Goal: Transaction & Acquisition: Purchase product/service

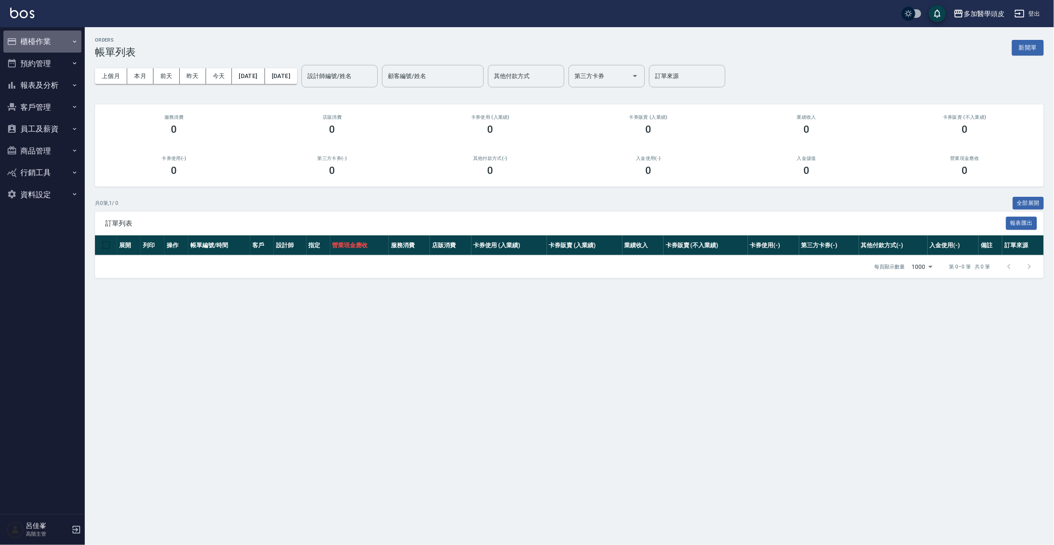
click at [61, 45] on button "櫃檯作業" at bounding box center [42, 42] width 78 height 22
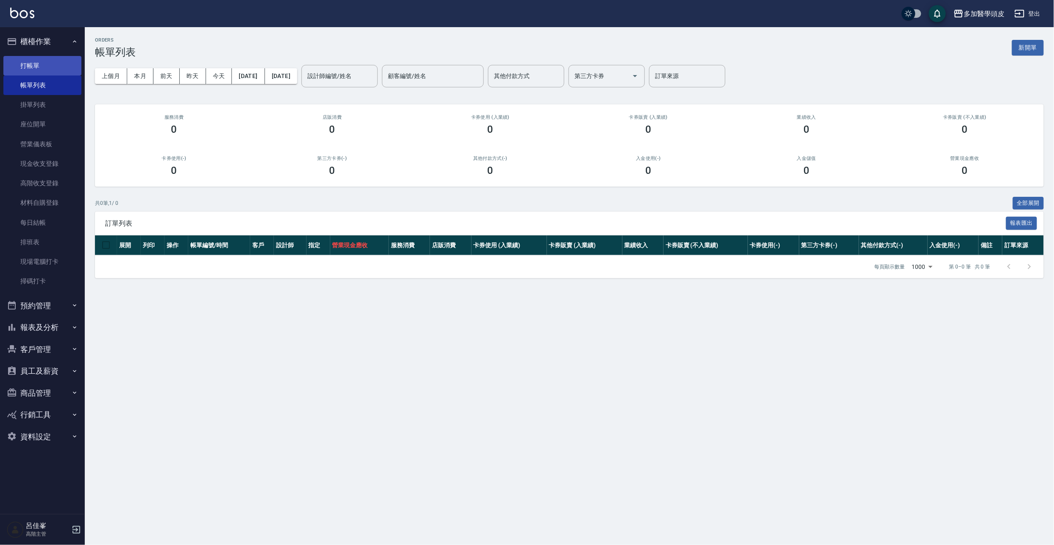
click at [52, 69] on link "打帳單" at bounding box center [42, 65] width 78 height 19
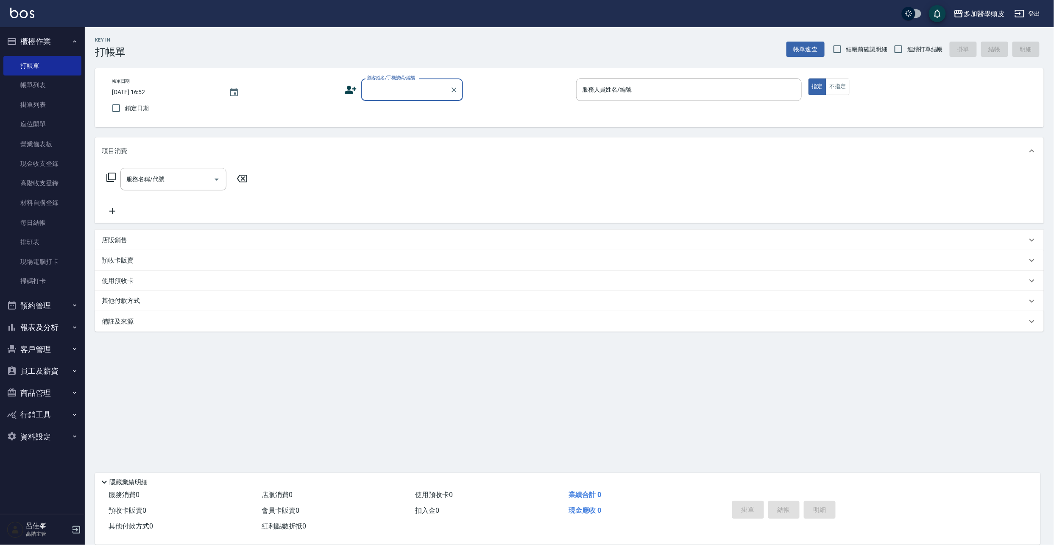
click at [387, 88] on input "顧客姓名/手機號碼/編號" at bounding box center [405, 89] width 81 height 15
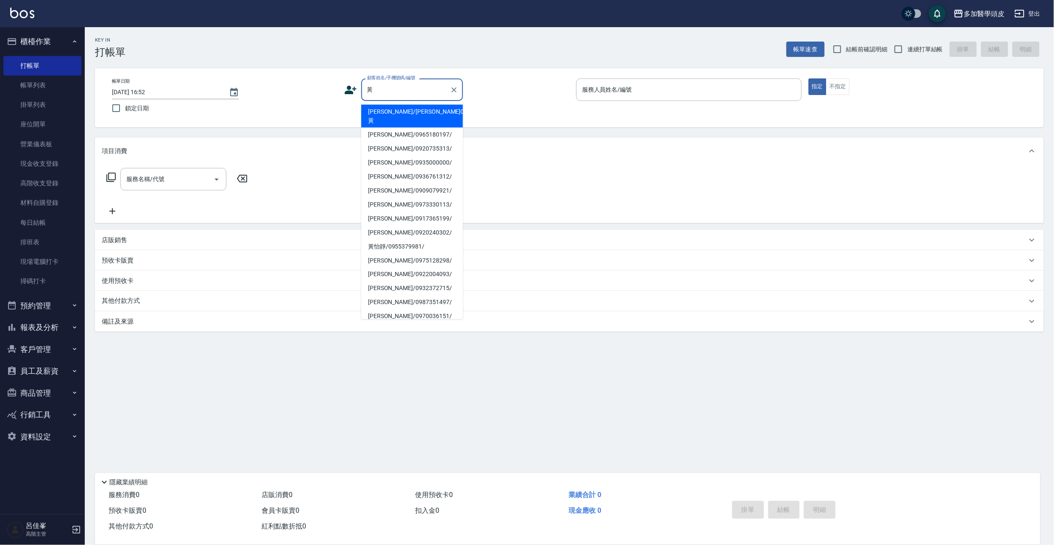
click at [388, 197] on li "[PERSON_NAME]/0973330113/" at bounding box center [412, 204] width 102 height 14
type input "[PERSON_NAME]/0973330113/"
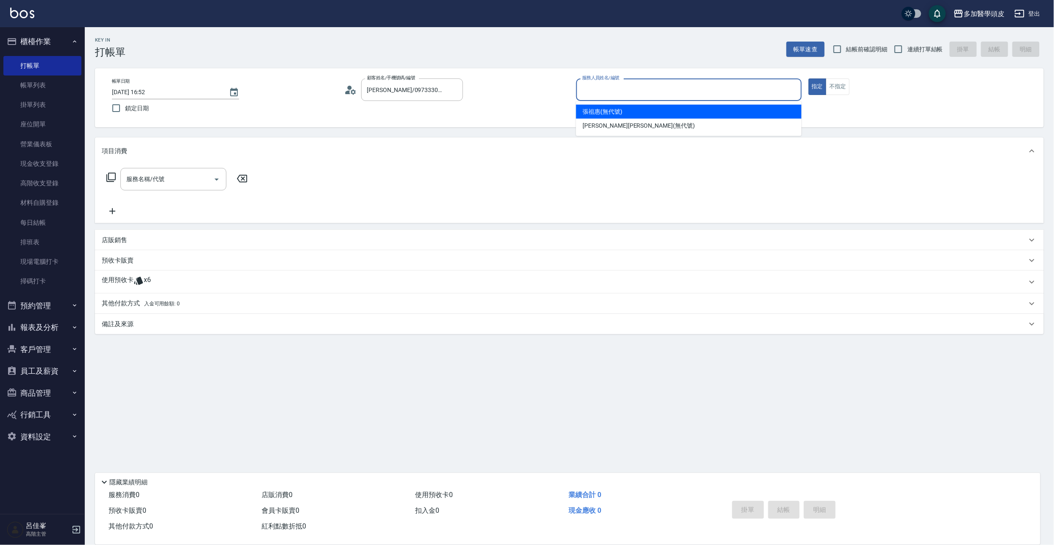
click at [634, 93] on input "服務人員姓名/編號" at bounding box center [689, 89] width 218 height 15
click at [620, 113] on span "[PERSON_NAME](無代號)" at bounding box center [603, 111] width 40 height 9
type input "[PERSON_NAME](無代號)"
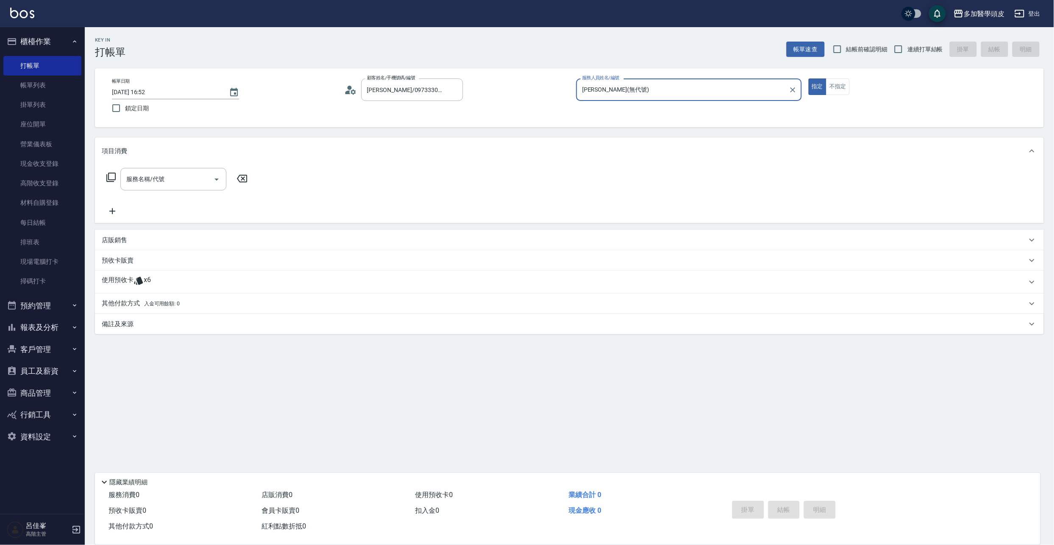
drag, startPoint x: 145, startPoint y: 281, endPoint x: 147, endPoint y: 286, distance: 5.5
click at [145, 281] on span "x6" at bounding box center [147, 281] width 7 height 13
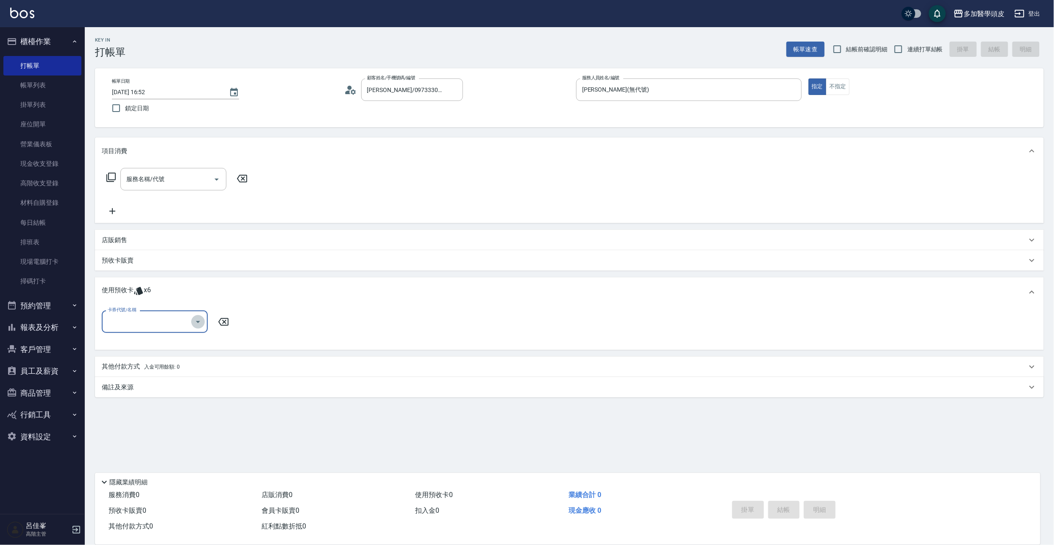
click at [195, 323] on icon "Open" at bounding box center [198, 322] width 10 height 10
click at [165, 346] on div "育髮課程3堂 剩餘3張" at bounding box center [155, 343] width 106 height 14
type input "育髮課程3[PERSON_NAME]"
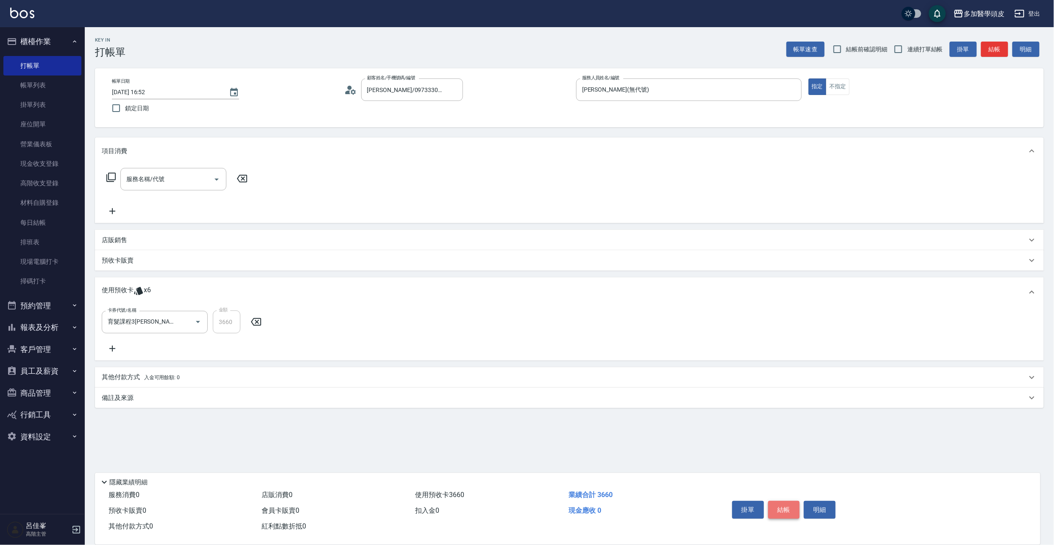
click at [774, 512] on button "結帳" at bounding box center [784, 509] width 32 height 18
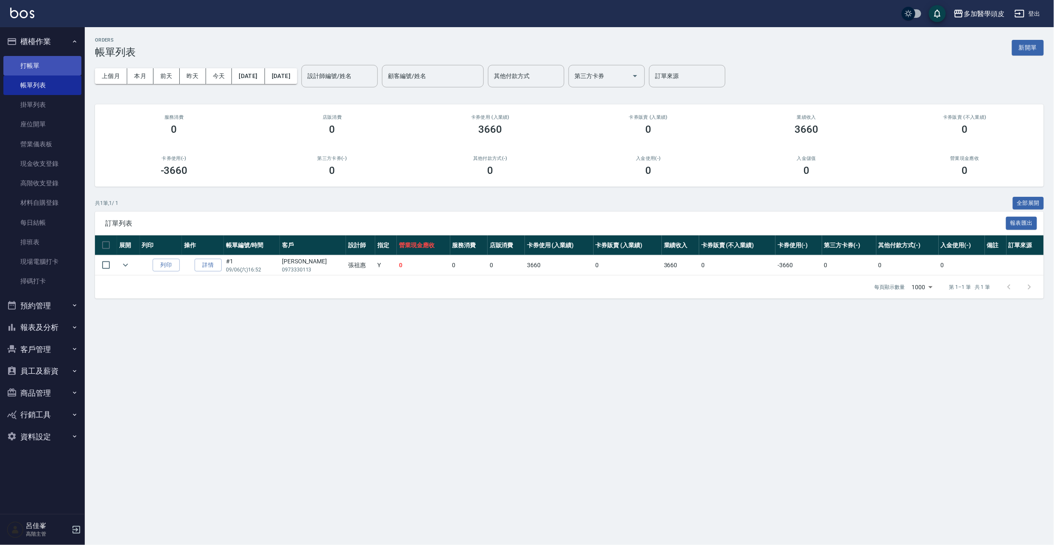
click at [24, 64] on link "打帳單" at bounding box center [42, 65] width 78 height 19
